Goal: Check status: Check status

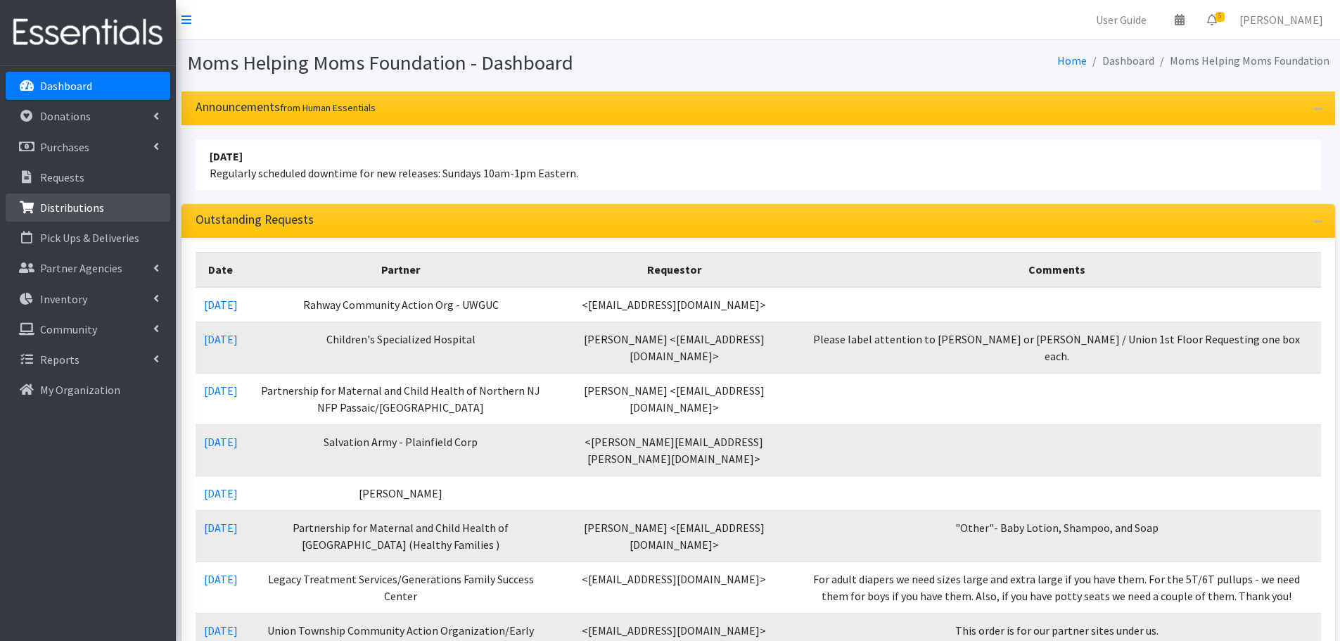
click at [88, 203] on p "Distributions" at bounding box center [72, 207] width 64 height 14
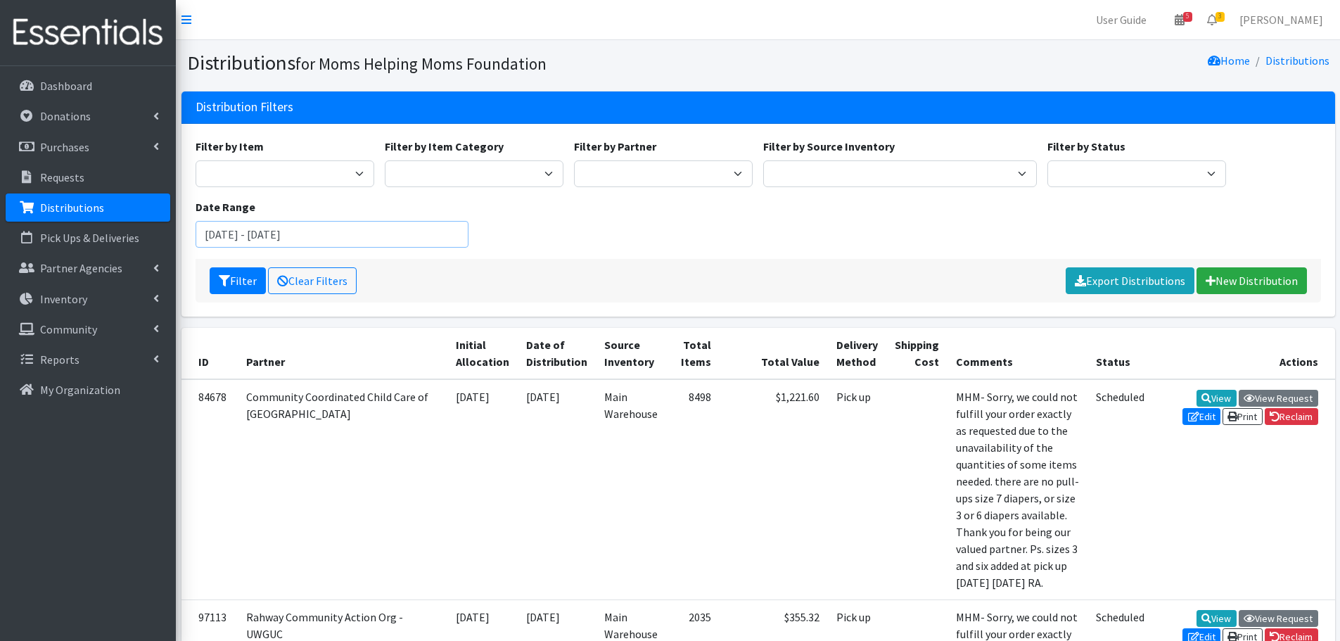
click at [384, 236] on input "July 23, 2025 - October 23, 2025" at bounding box center [333, 234] width 274 height 27
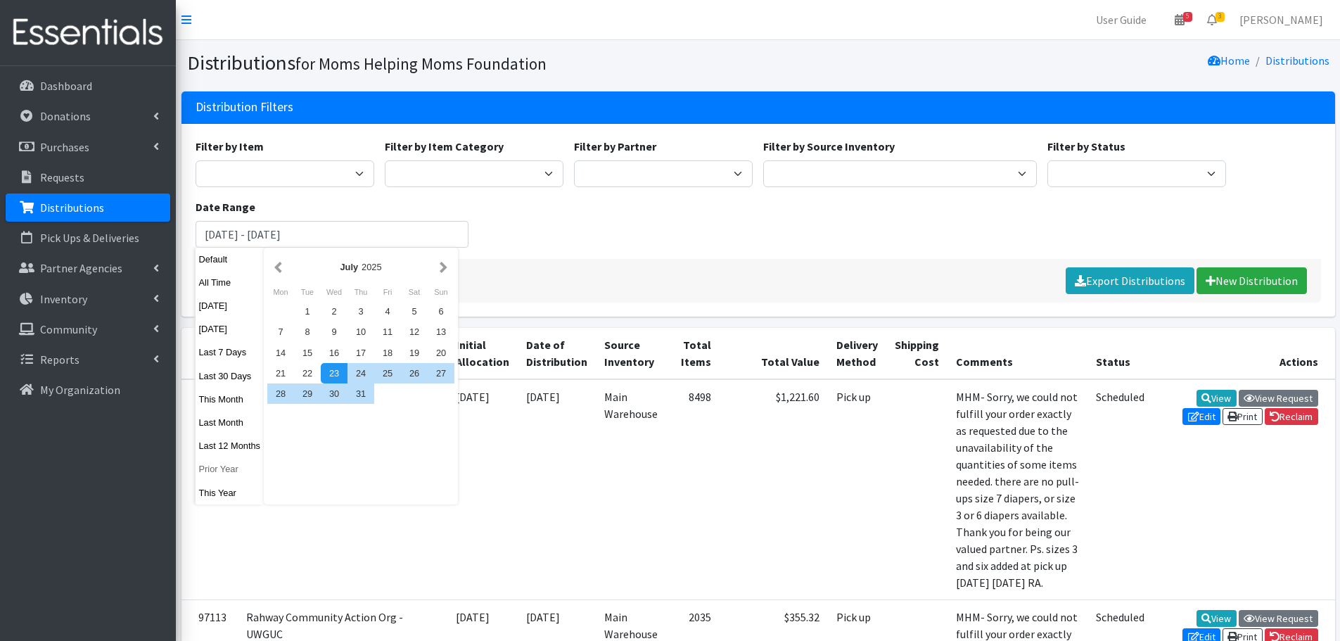
click at [224, 469] on button "Prior Year" at bounding box center [230, 469] width 69 height 20
type input "January 1, 2024 - December 31, 2024"
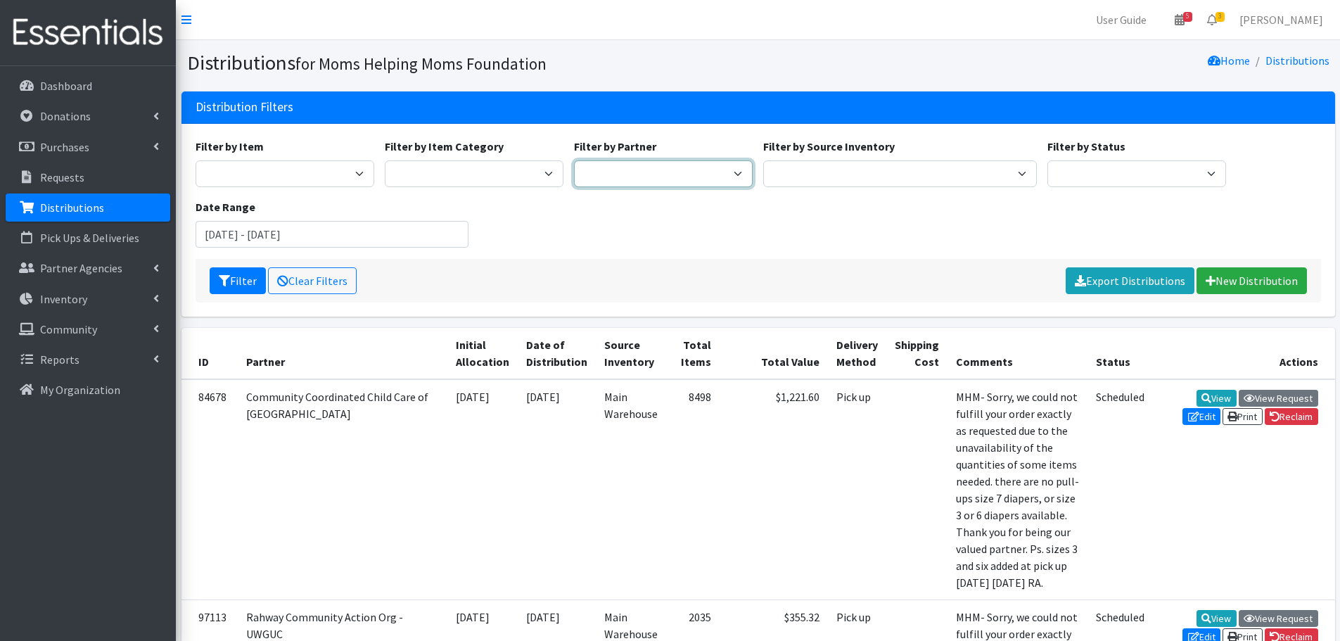
click at [691, 173] on select "Acenda Integrated Health - FSC Acenda Integrated Health - Maternal Health Alter…" at bounding box center [663, 173] width 179 height 27
select select "1783"
click at [574, 160] on select "Acenda Integrated Health - FSC Acenda Integrated Health - Maternal Health Alter…" at bounding box center [663, 173] width 179 height 27
click at [243, 276] on button "Filter" at bounding box center [238, 280] width 56 height 27
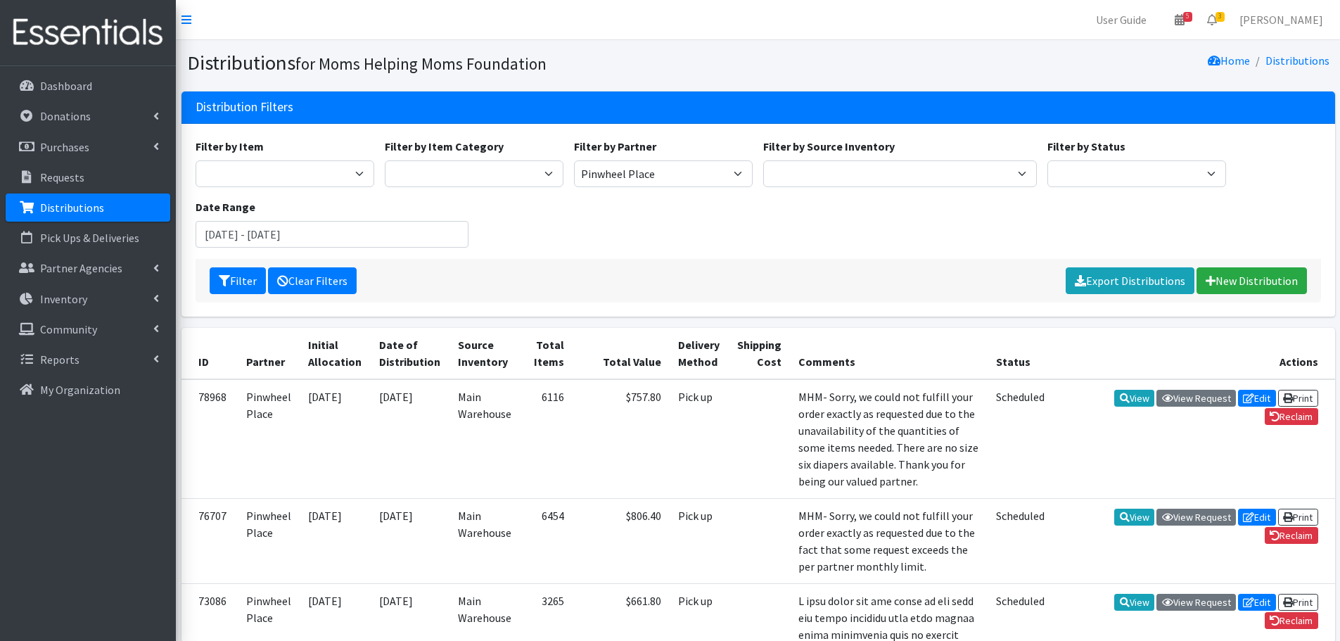
click at [321, 278] on link "Clear Filters" at bounding box center [312, 280] width 89 height 27
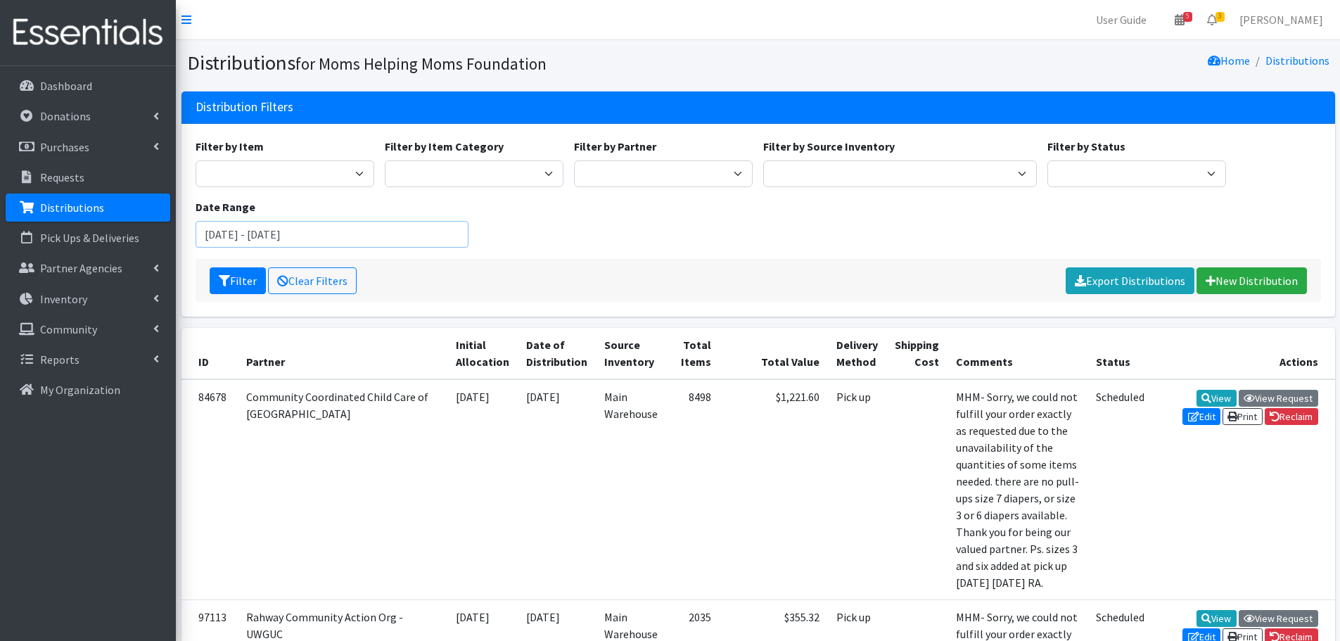
click at [405, 238] on input "[DATE] - [DATE]" at bounding box center [333, 234] width 274 height 27
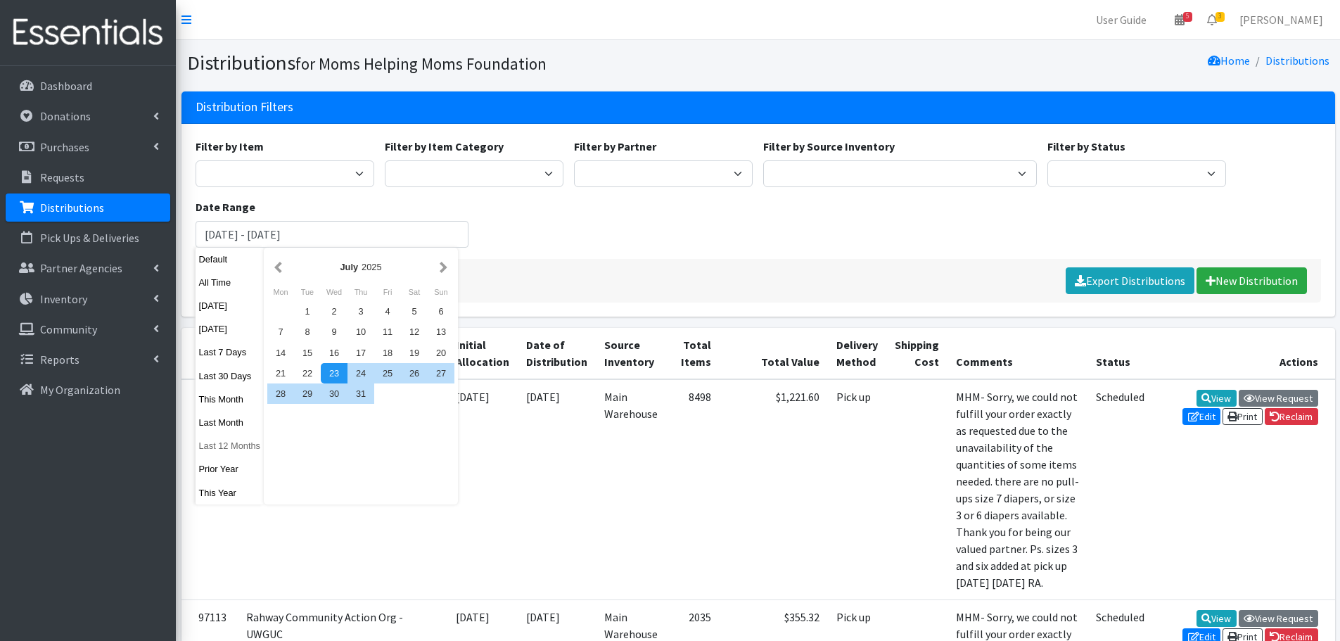
click at [229, 449] on button "Last 12 Months" at bounding box center [230, 445] width 69 height 20
type input "[DATE] - [DATE]"
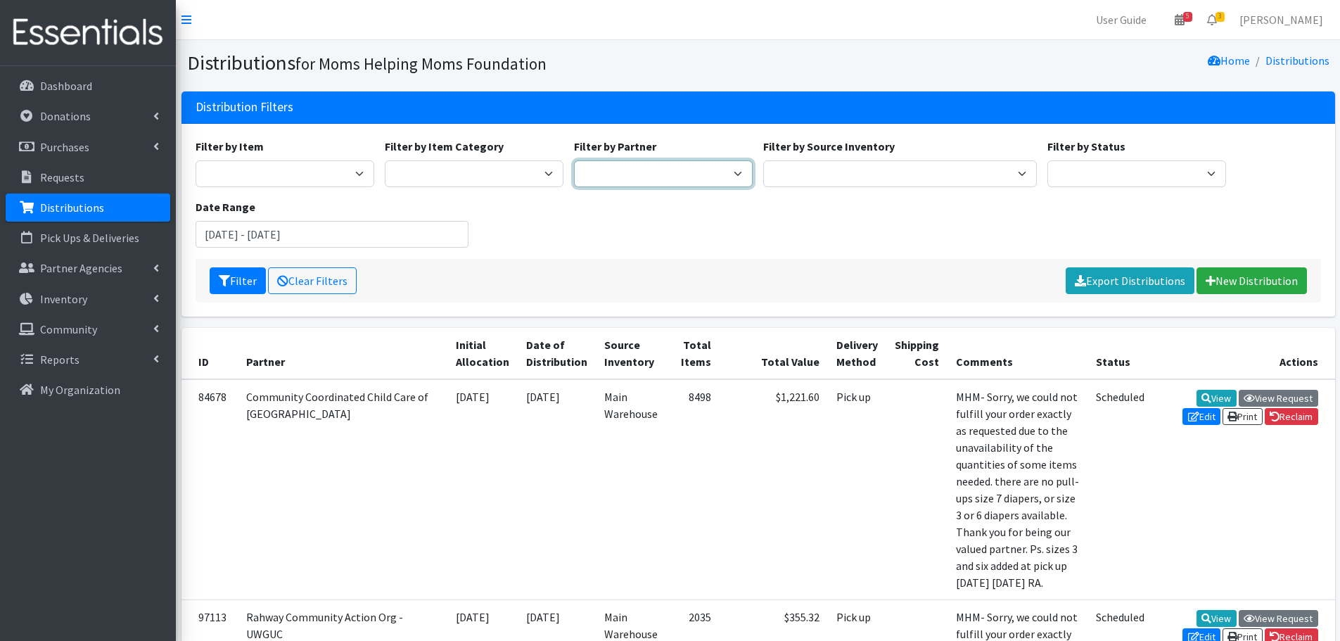
click at [638, 177] on select "Acenda Integrated Health - FSC Acenda Integrated Health - Maternal Health Alter…" at bounding box center [663, 173] width 179 height 27
select select "1783"
click at [574, 160] on select "Acenda Integrated Health - FSC Acenda Integrated Health - Maternal Health Alter…" at bounding box center [663, 173] width 179 height 27
click at [246, 283] on button "Filter" at bounding box center [238, 280] width 56 height 27
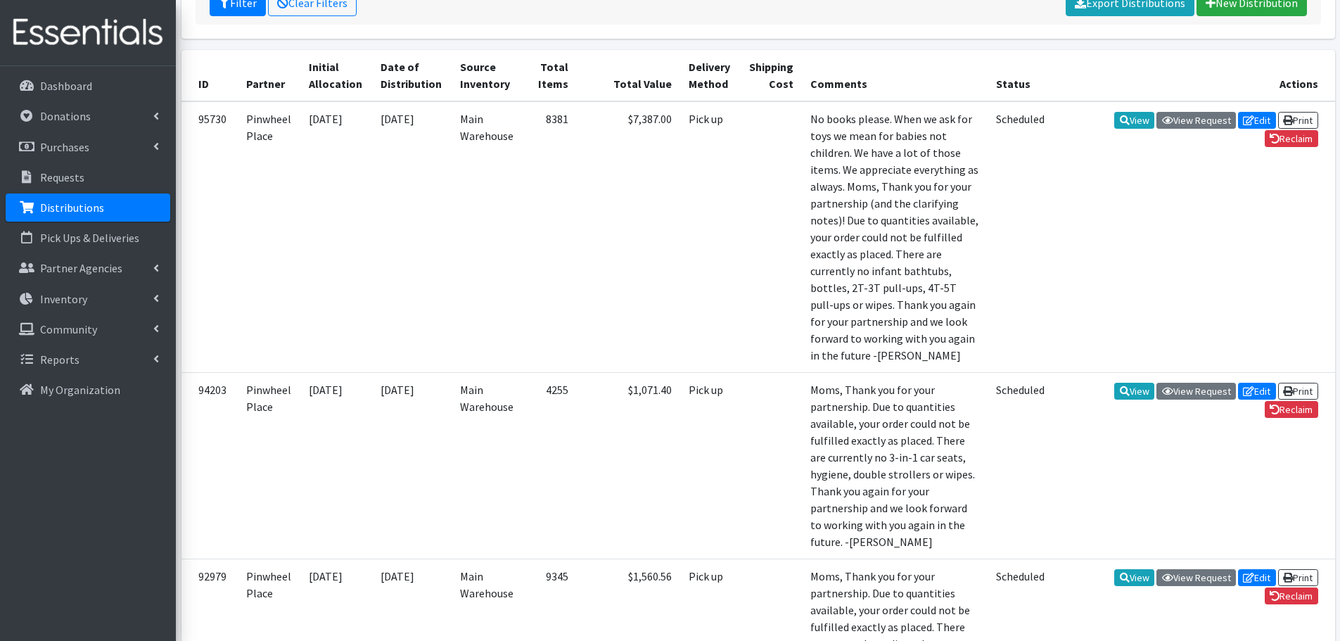
scroll to position [139, 0]
